Goal: Task Accomplishment & Management: Complete application form

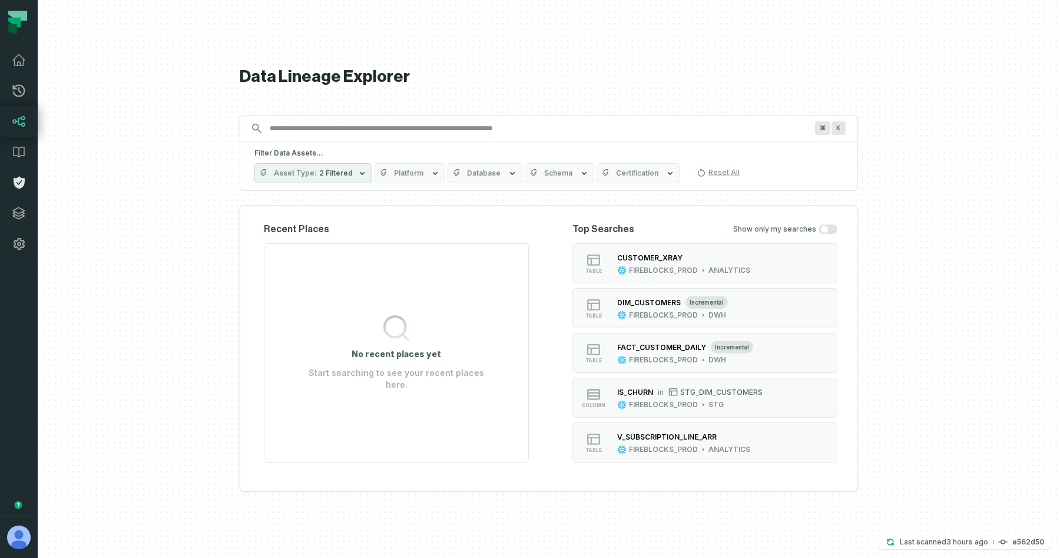
click at [19, 187] on icon at bounding box center [19, 183] width 11 height 12
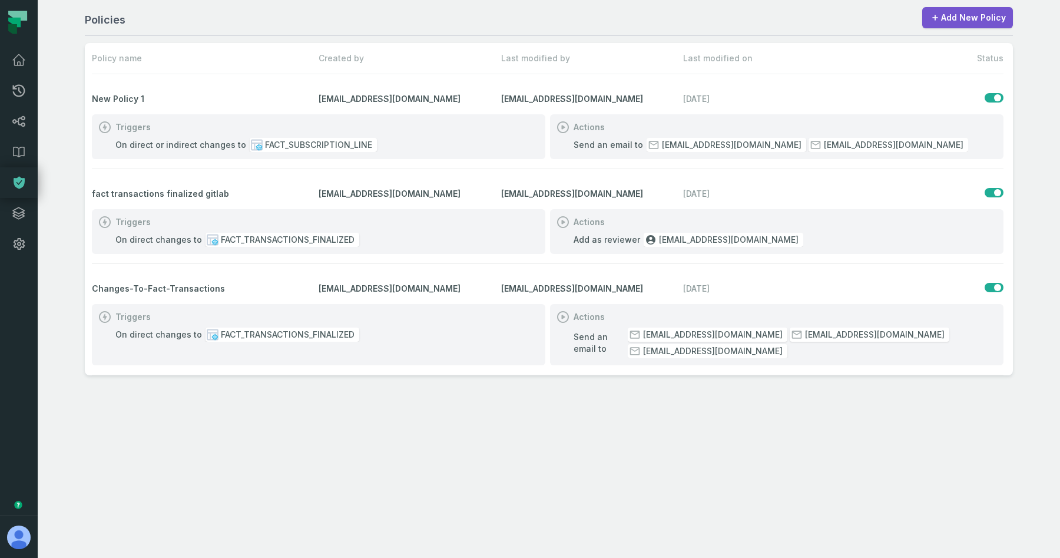
click at [938, 5] on div "Policies Add New Policy Policy name Created by Last modified by Last modified o…" at bounding box center [549, 279] width 1022 height 558
click at [938, 10] on link "Add New Policy" at bounding box center [967, 17] width 91 height 21
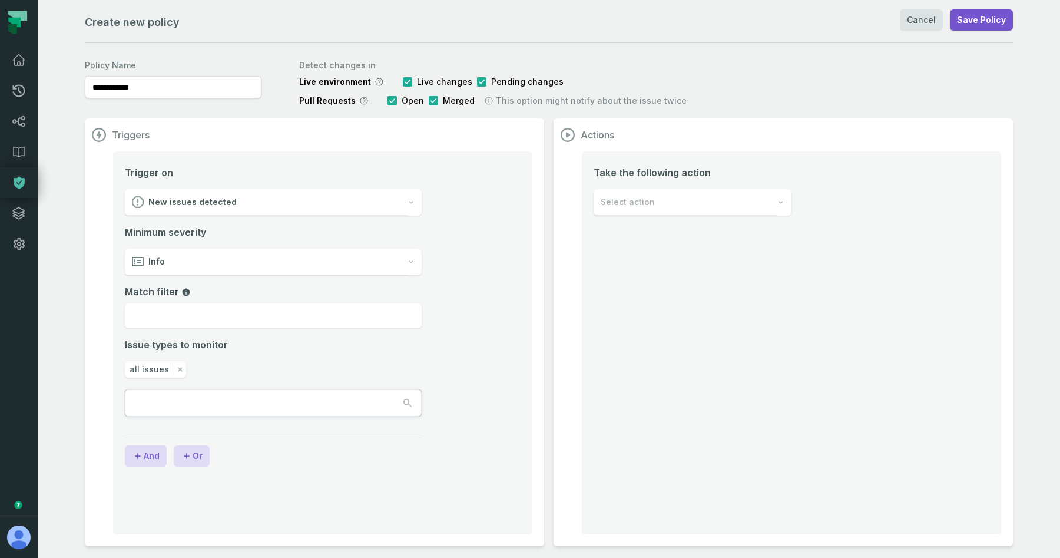
click at [220, 256] on div "Info" at bounding box center [266, 262] width 283 height 27
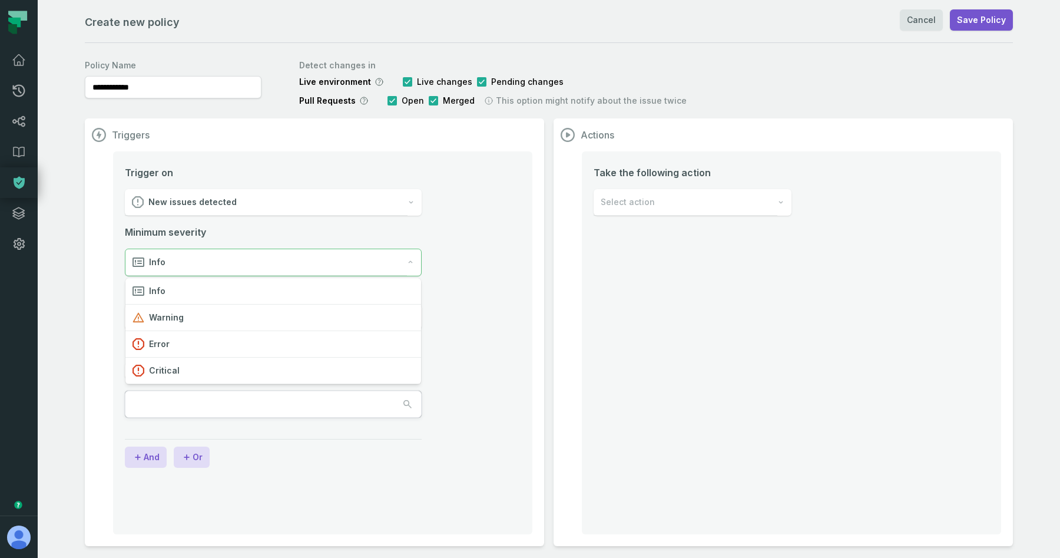
click at [225, 270] on div "Info" at bounding box center [266, 262] width 282 height 27
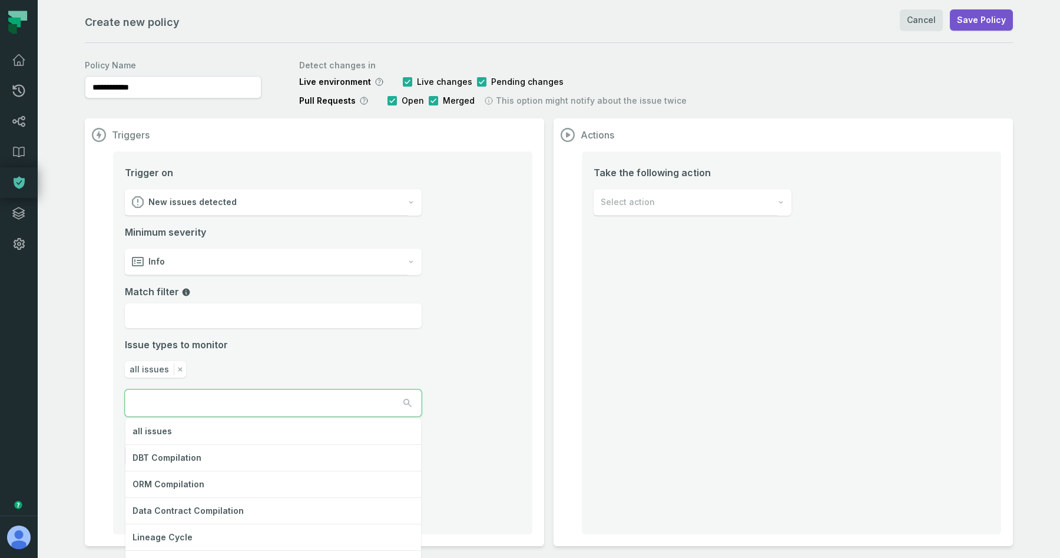
click at [179, 402] on input "text" at bounding box center [178, 403] width 106 height 26
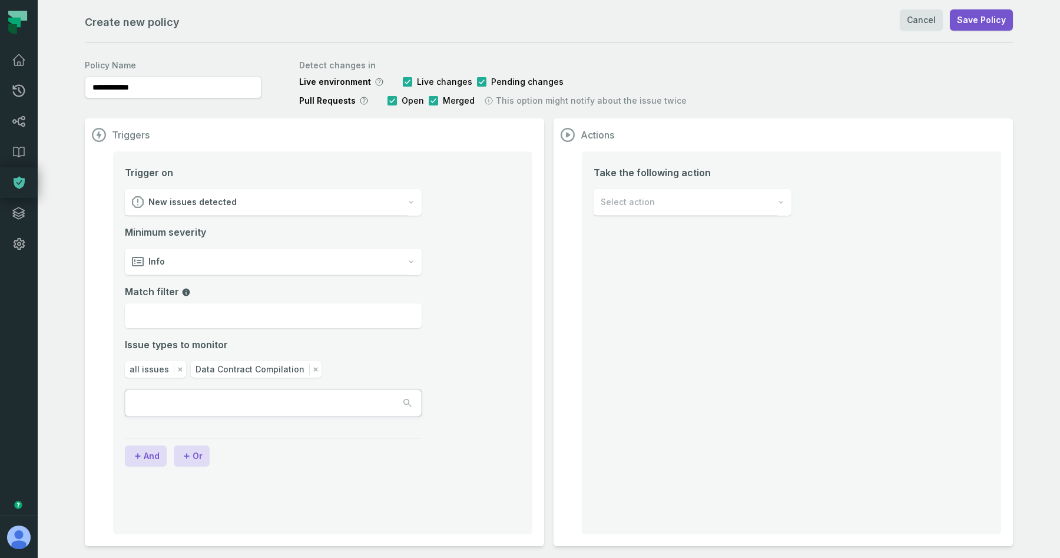
click at [178, 370] on icon "button" at bounding box center [180, 369] width 4 height 4
click at [171, 396] on input "text" at bounding box center [178, 403] width 106 height 26
click at [377, 351] on div "Minimum severity Info Match filter Issue types to monitor Data Contract Compila…" at bounding box center [273, 320] width 297 height 191
click at [244, 369] on icon "button" at bounding box center [250, 369] width 12 height 12
click at [349, 371] on div "Minimum severity Info Match filter Issue types to monitor" at bounding box center [273, 312] width 297 height 175
